Goal: Task Accomplishment & Management: Complete application form

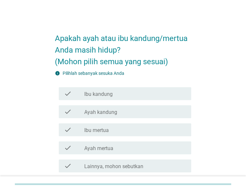
click at [131, 95] on div "check_box_outline_blank Ibu kandung" at bounding box center [135, 94] width 102 height 8
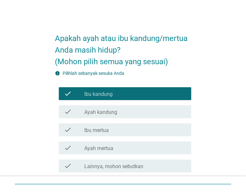
click at [124, 112] on div "check_box_outline_blank Ayah kandung" at bounding box center [135, 112] width 102 height 8
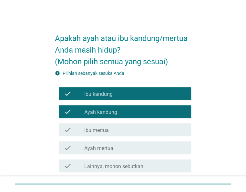
click at [120, 129] on div "check_box_outline_blank Ibu mertua" at bounding box center [135, 130] width 102 height 8
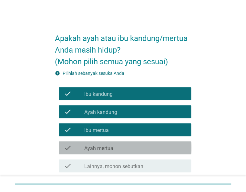
click at [120, 149] on div "check_box_outline_blank Ayah mertua" at bounding box center [135, 148] width 102 height 8
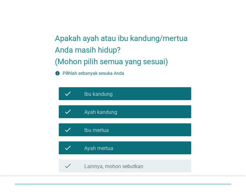
scroll to position [71, 0]
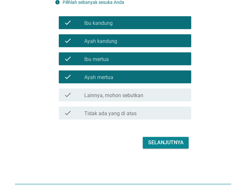
click at [162, 144] on div "Selanjutnya" at bounding box center [166, 143] width 36 height 8
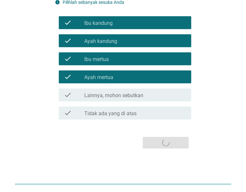
scroll to position [0, 0]
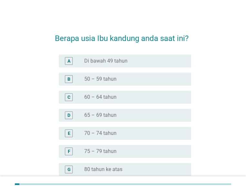
click at [119, 94] on div "radio_button_unchecked 60 – 64 tahun" at bounding box center [135, 97] width 102 height 8
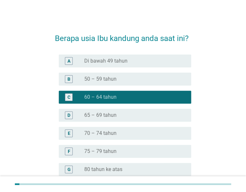
scroll to position [82, 0]
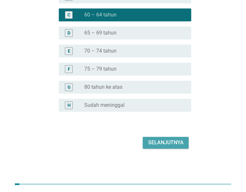
click at [166, 140] on div "Selanjutnya" at bounding box center [166, 143] width 36 height 8
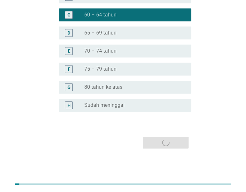
scroll to position [0, 0]
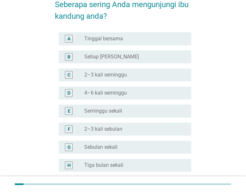
click at [143, 113] on div "radio_button_unchecked Seminggu sekali" at bounding box center [132, 111] width 97 height 6
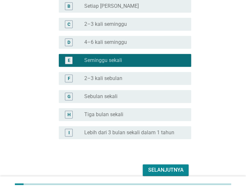
scroll to position [112, 0]
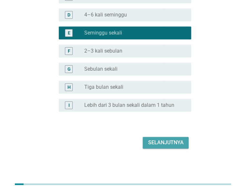
click at [165, 144] on div "Selanjutnya" at bounding box center [166, 143] width 36 height 8
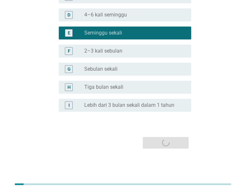
scroll to position [0, 0]
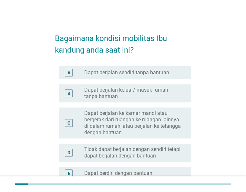
drag, startPoint x: 147, startPoint y: 74, endPoint x: 148, endPoint y: 80, distance: 6.7
click at [148, 74] on label "Dapat berjalan sendiri tanpa bantuan" at bounding box center [126, 72] width 85 height 6
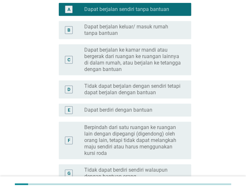
scroll to position [134, 0]
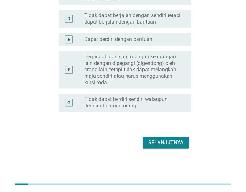
click at [163, 140] on div "Selanjutnya" at bounding box center [166, 143] width 36 height 8
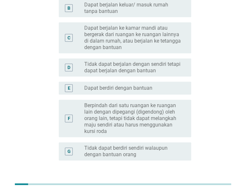
scroll to position [0, 0]
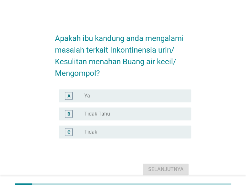
click at [114, 130] on div "radio_button_unchecked Tidak" at bounding box center [132, 132] width 97 height 6
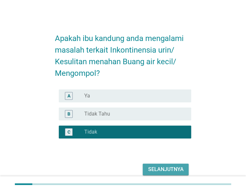
click at [168, 170] on div "Selanjutnya" at bounding box center [166, 170] width 36 height 8
